Goal: Task Accomplishment & Management: Use online tool/utility

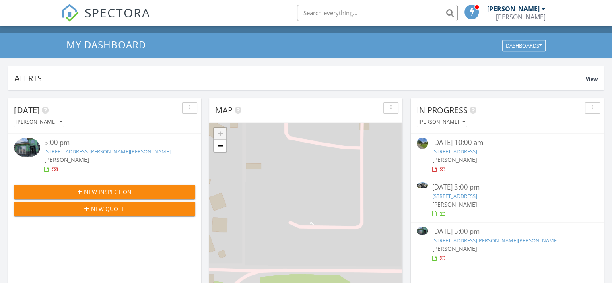
scroll to position [40, 0]
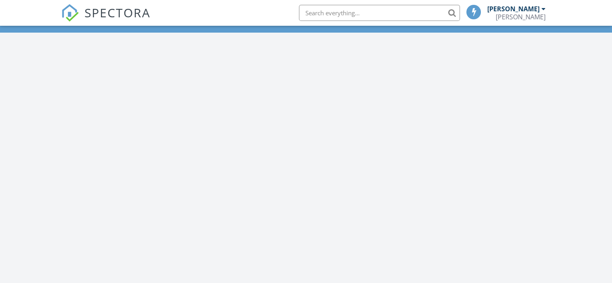
scroll to position [745, 625]
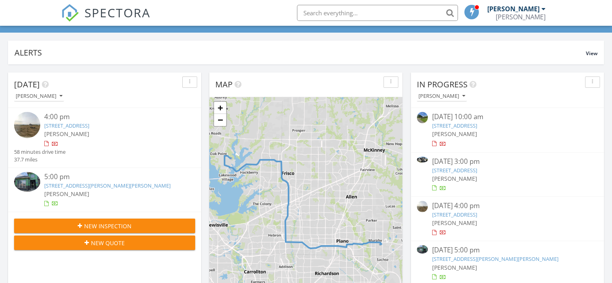
click at [477, 215] on link "[STREET_ADDRESS]" at bounding box center [454, 214] width 45 height 7
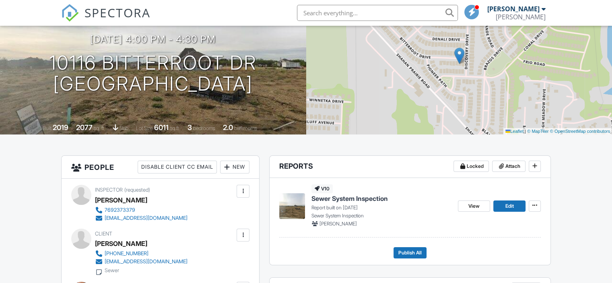
scroll to position [161, 0]
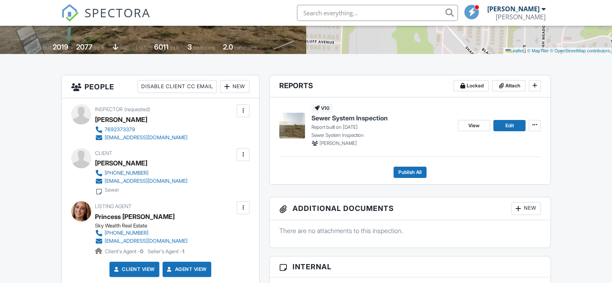
click at [361, 117] on span "Sewer System Inspection" at bounding box center [350, 118] width 77 height 9
